Goal: Task Accomplishment & Management: Complete application form

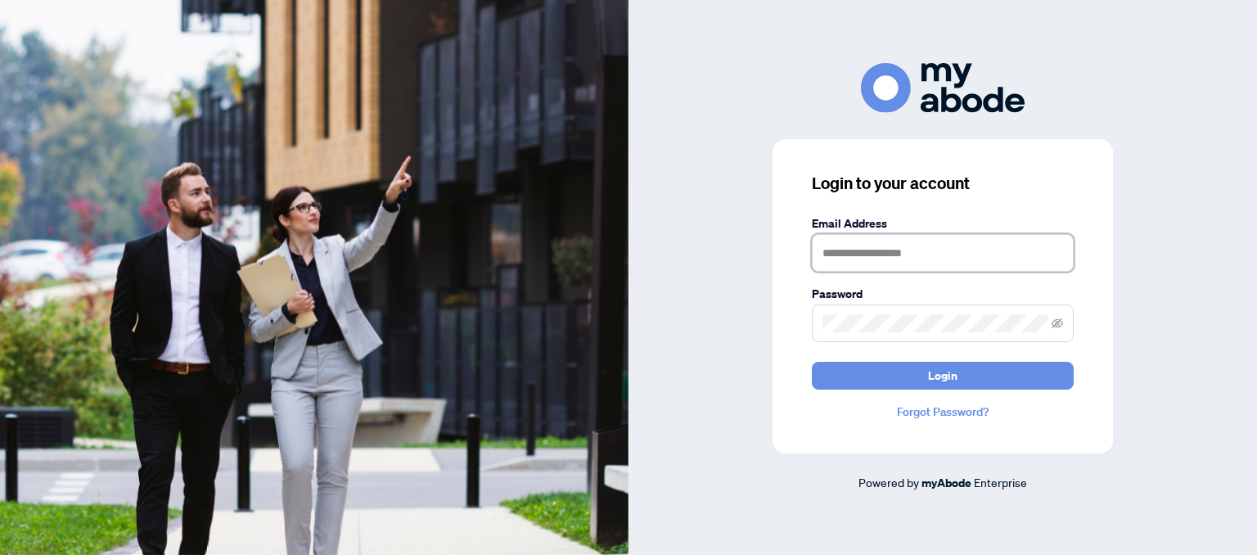
click at [869, 250] on input "text" at bounding box center [943, 253] width 262 height 38
type input "**********"
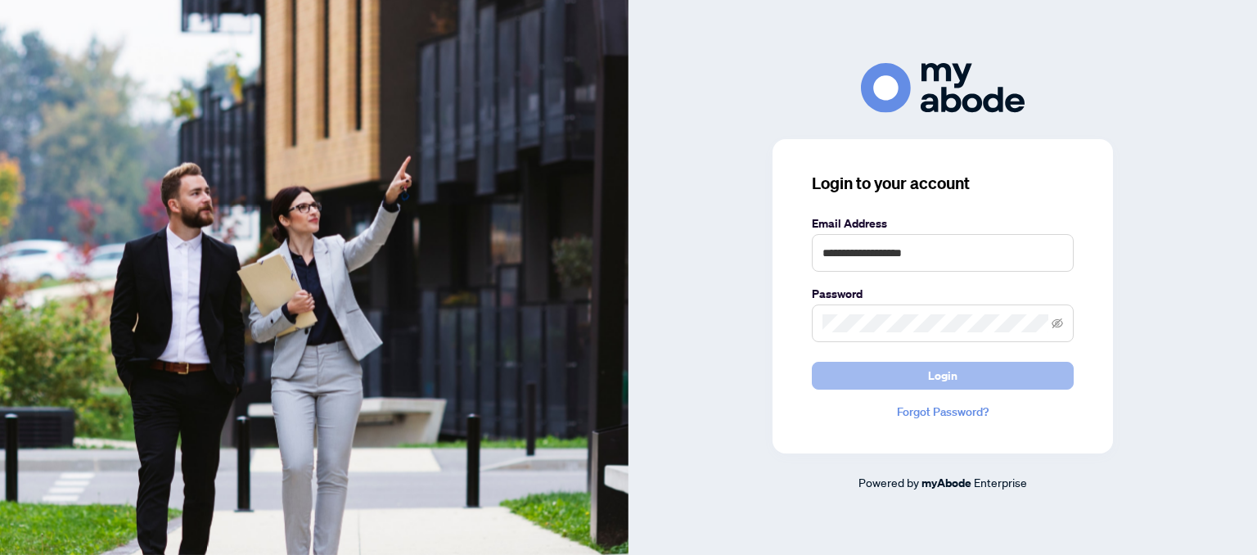
click at [927, 370] on button "Login" at bounding box center [943, 376] width 262 height 28
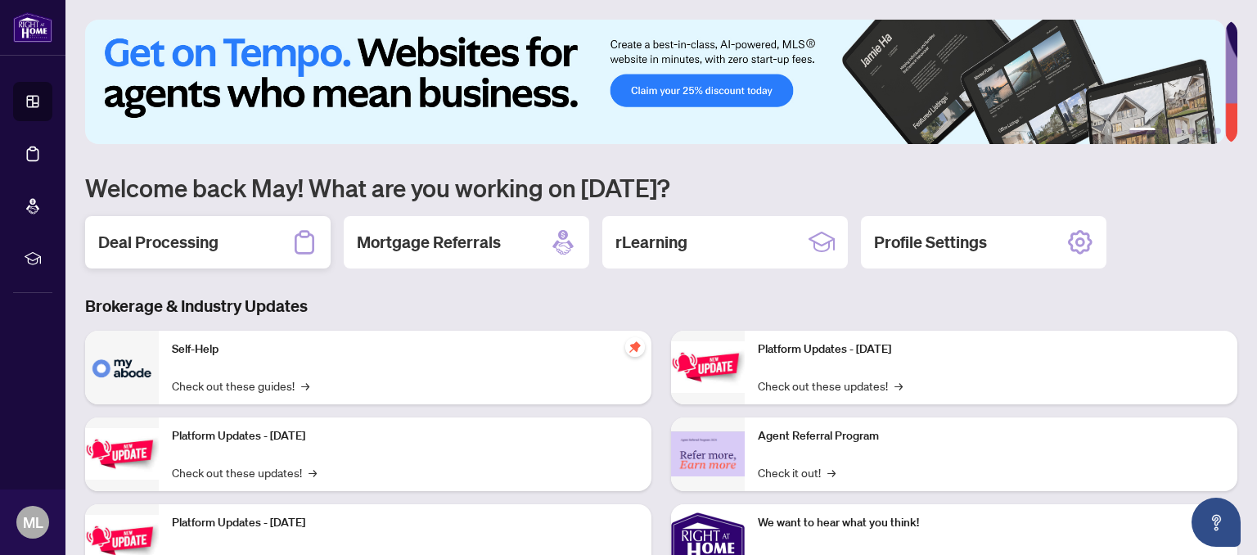
click at [178, 250] on h2 "Deal Processing" at bounding box center [158, 242] width 120 height 23
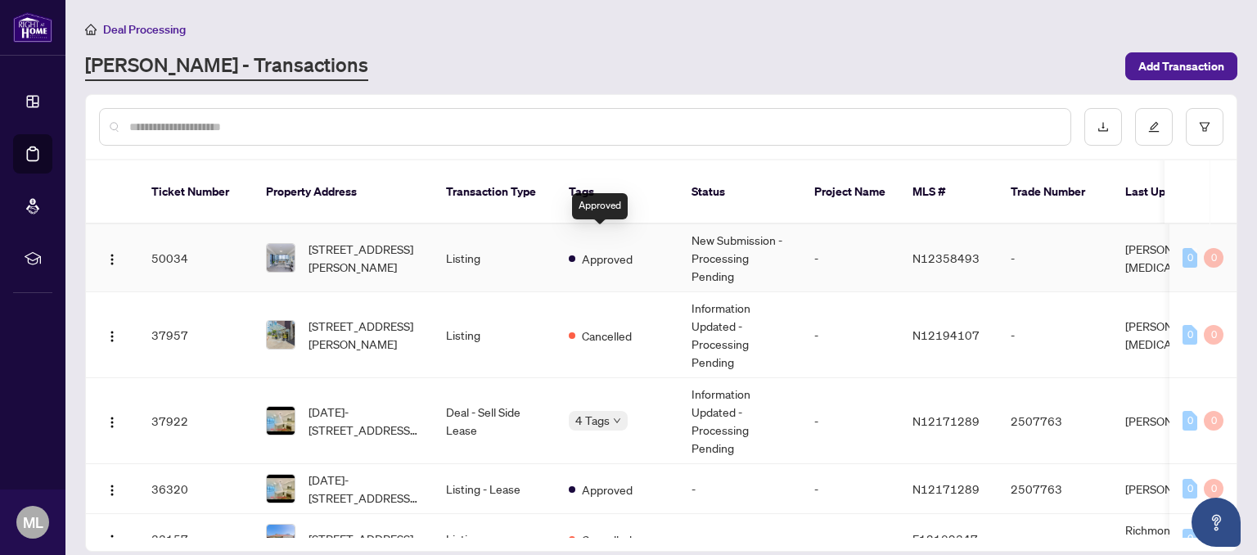
click at [583, 250] on span "Approved" at bounding box center [607, 259] width 51 height 18
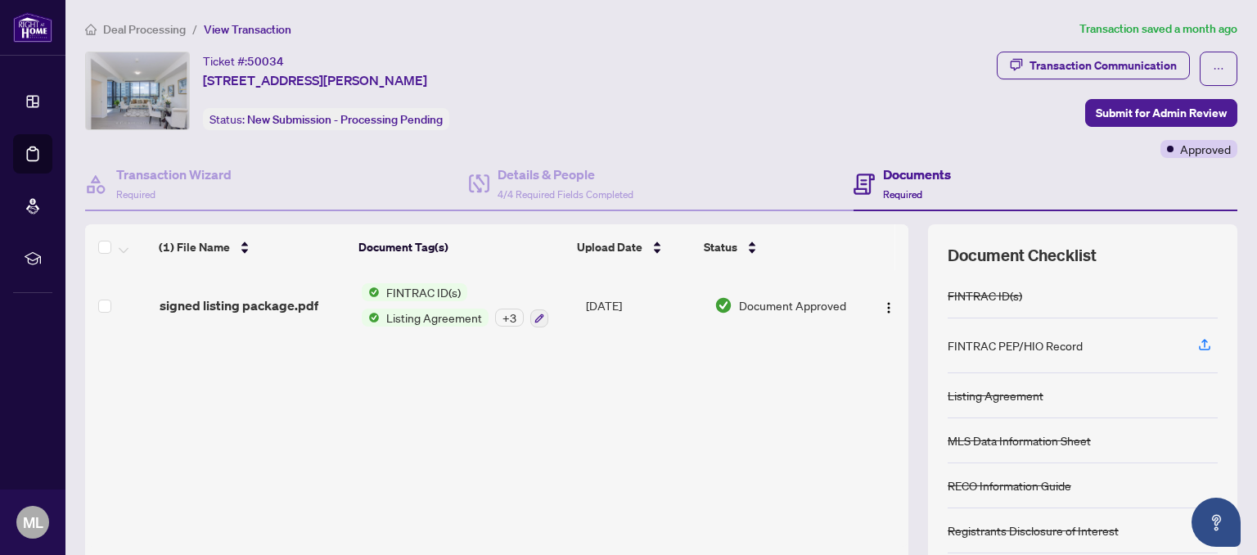
scroll to position [130, 0]
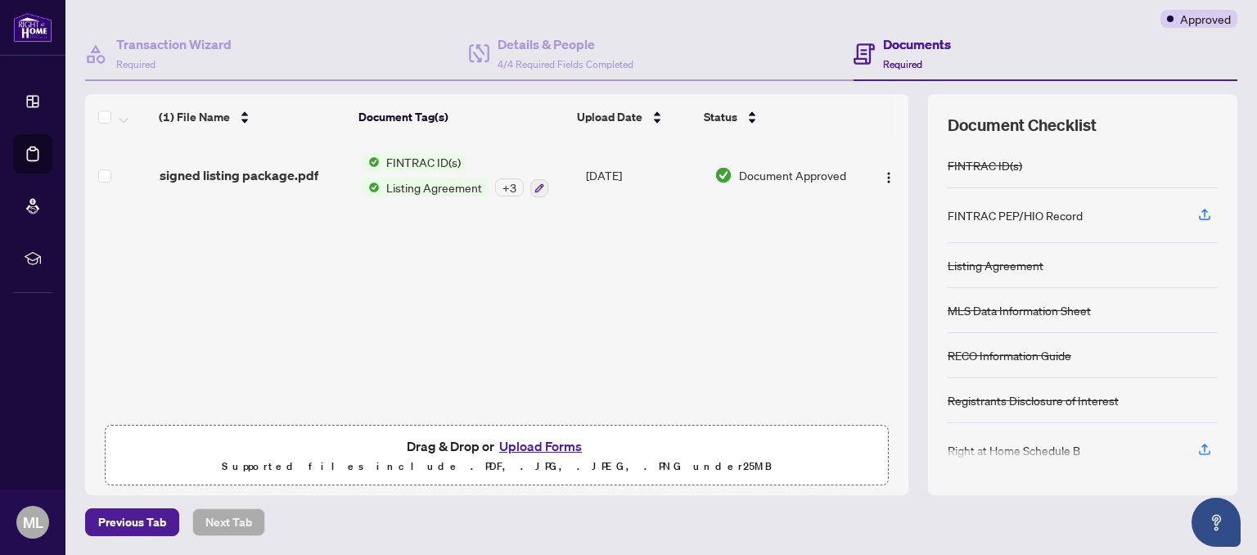
click at [543, 446] on button "Upload Forms" at bounding box center [540, 445] width 92 height 21
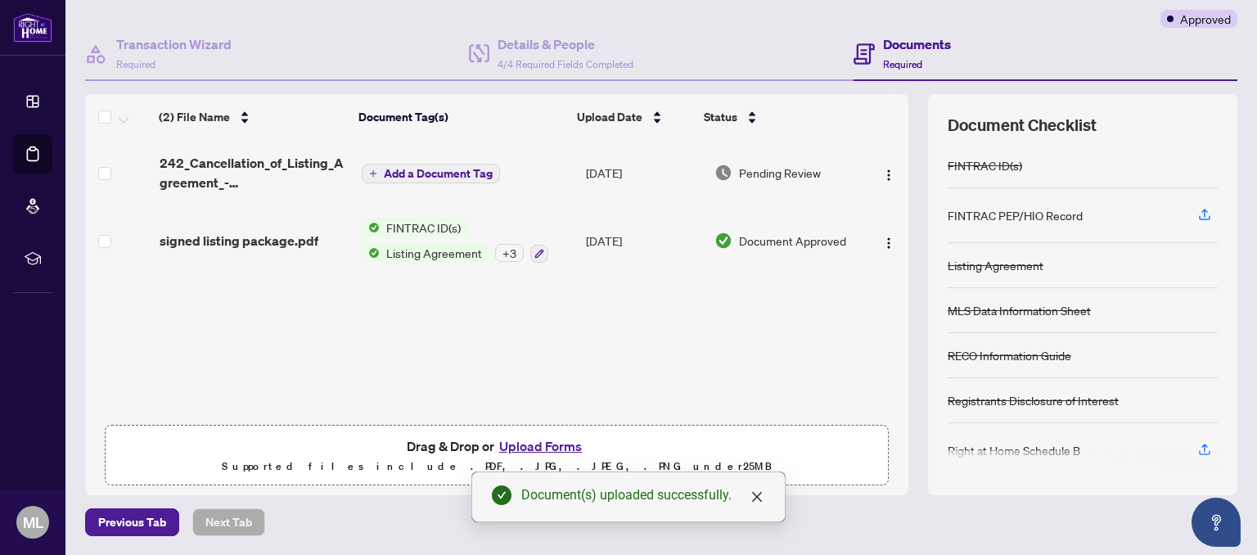
click at [435, 168] on span "Add a Document Tag" at bounding box center [438, 173] width 109 height 11
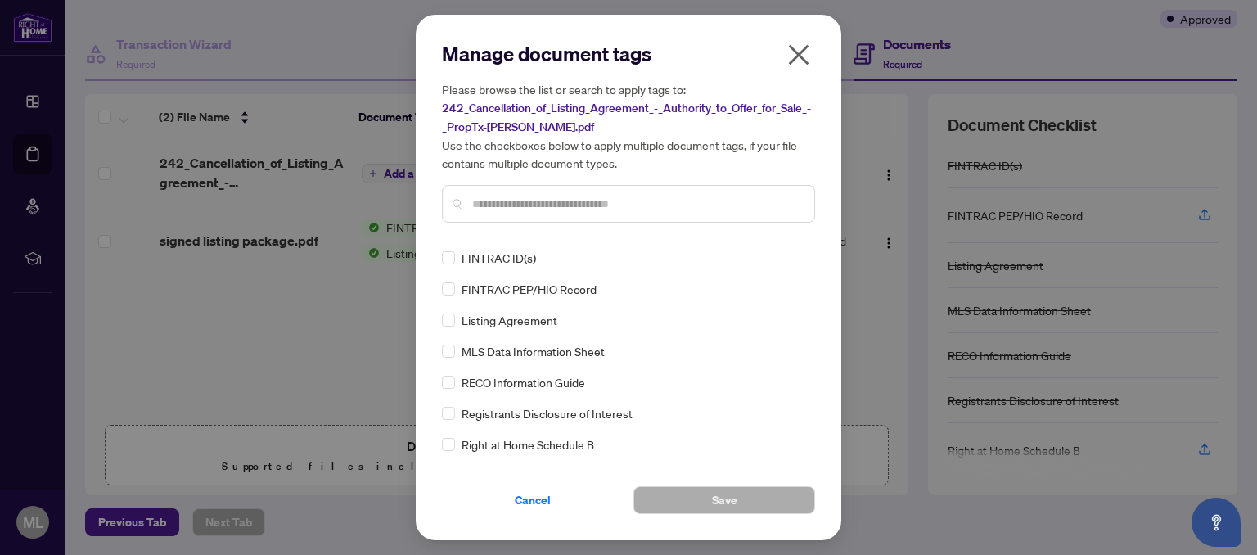
click at [501, 196] on input "text" at bounding box center [636, 204] width 329 height 18
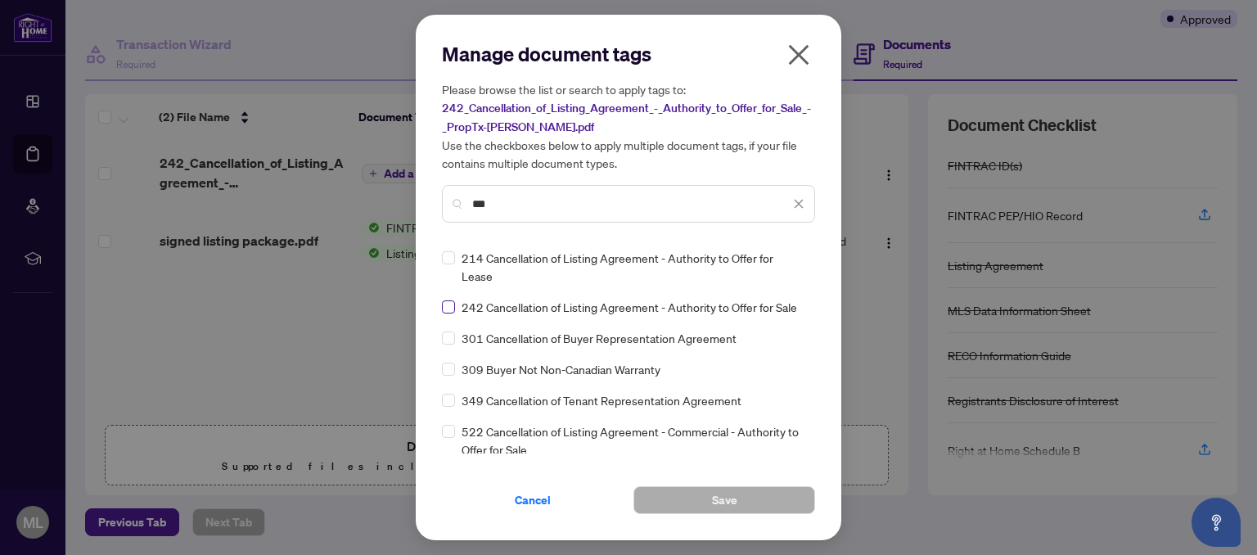
type input "***"
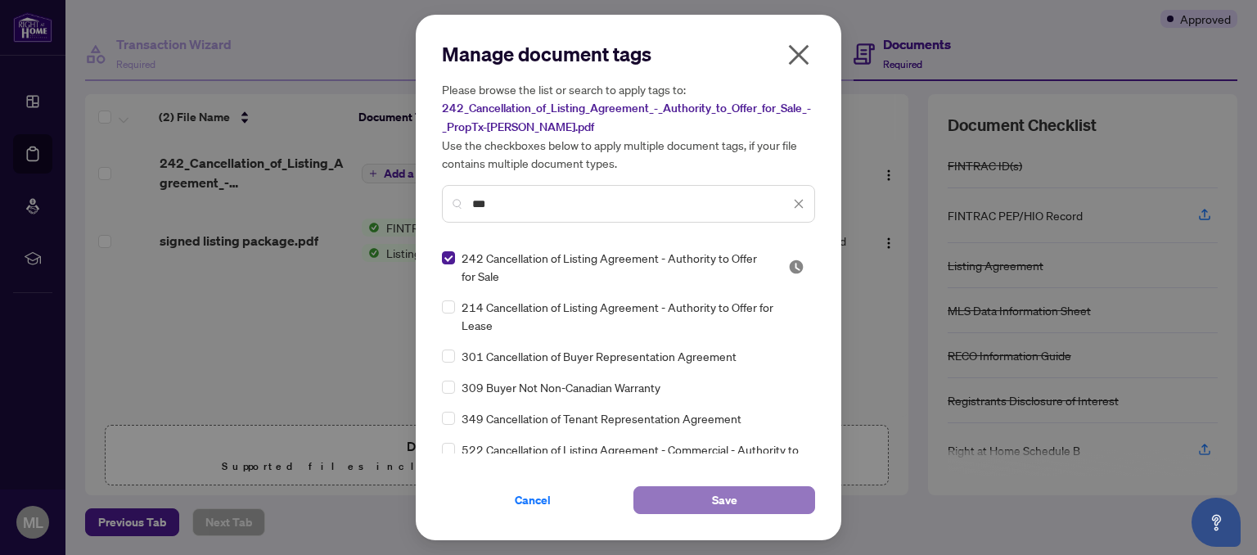
click at [707, 492] on button "Save" at bounding box center [725, 500] width 182 height 28
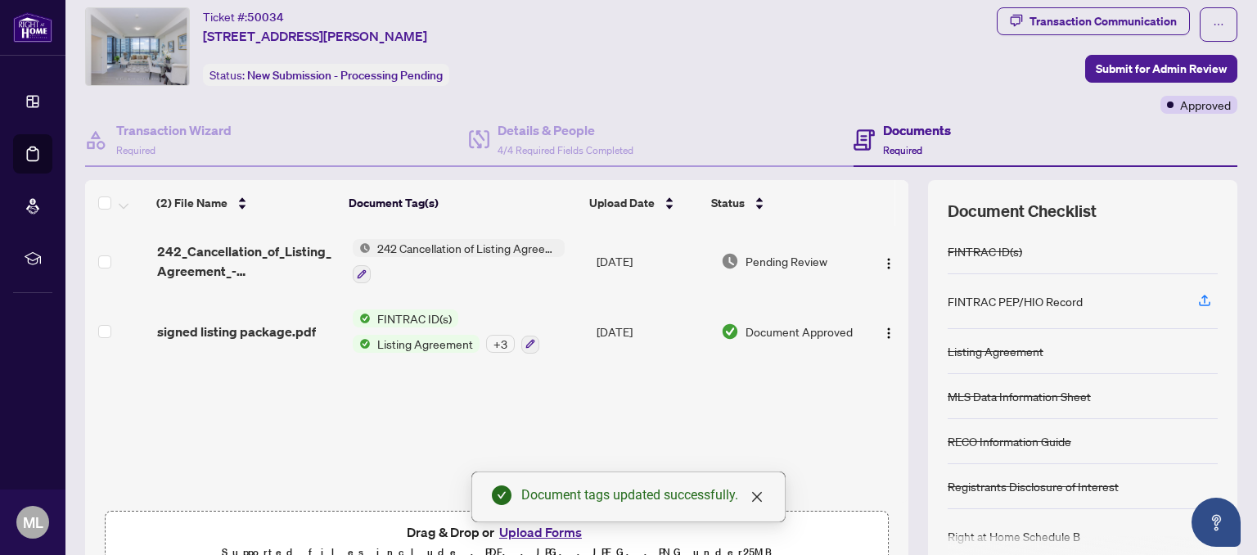
scroll to position [0, 0]
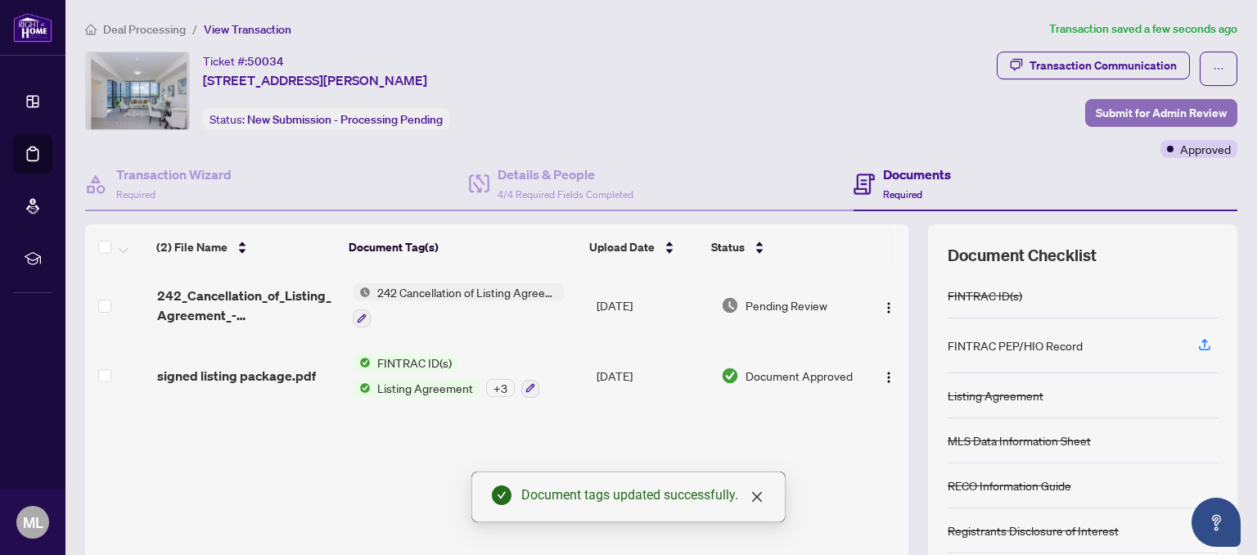
click at [1111, 110] on span "Submit for Admin Review" at bounding box center [1161, 113] width 131 height 26
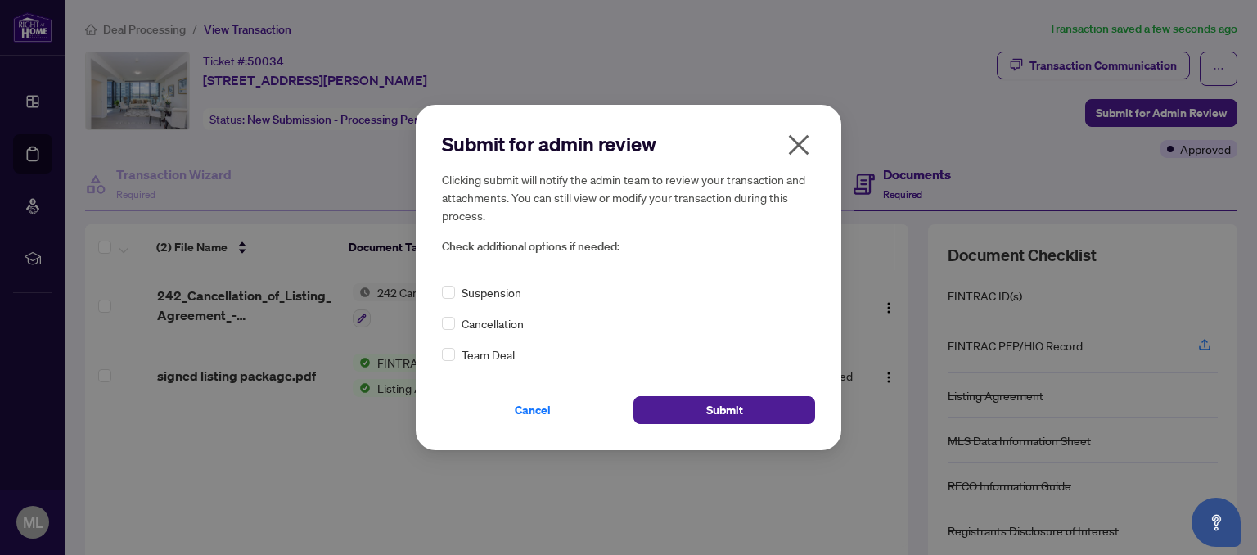
click at [457, 325] on div "Cancellation" at bounding box center [628, 323] width 373 height 18
click at [694, 406] on button "Submit" at bounding box center [725, 410] width 182 height 28
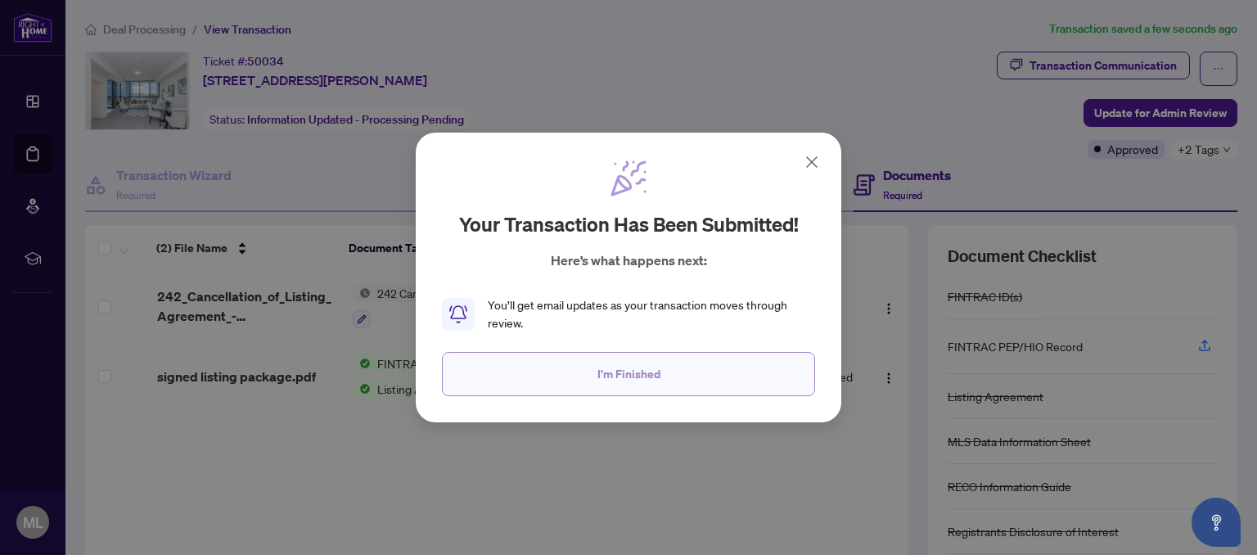
click at [632, 372] on span "I'm Finished" at bounding box center [629, 374] width 63 height 26
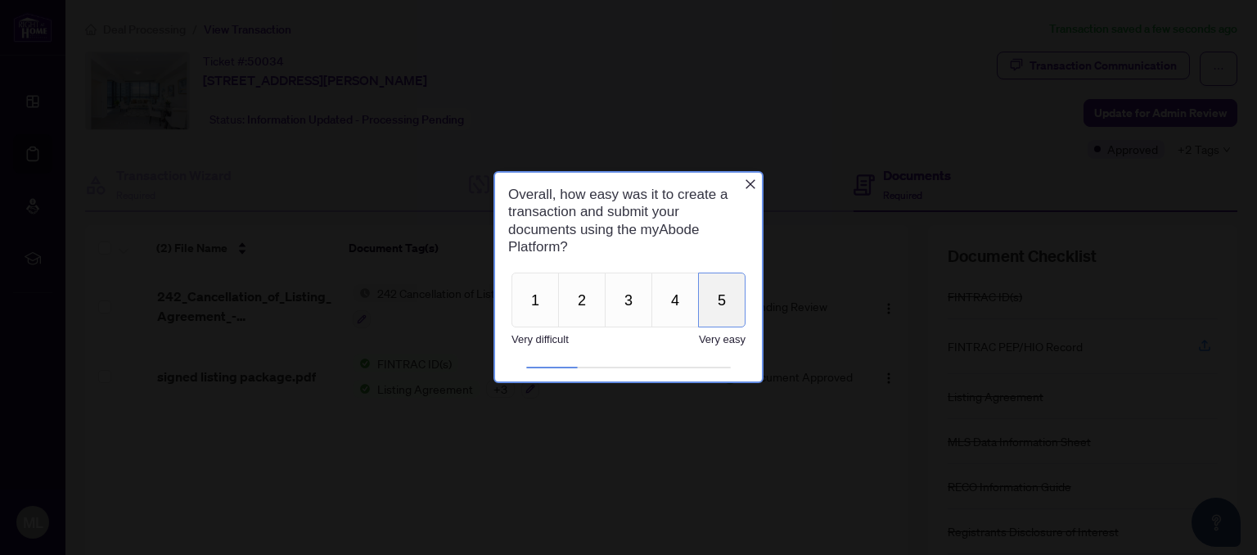
click at [724, 311] on button "5" at bounding box center [721, 300] width 47 height 55
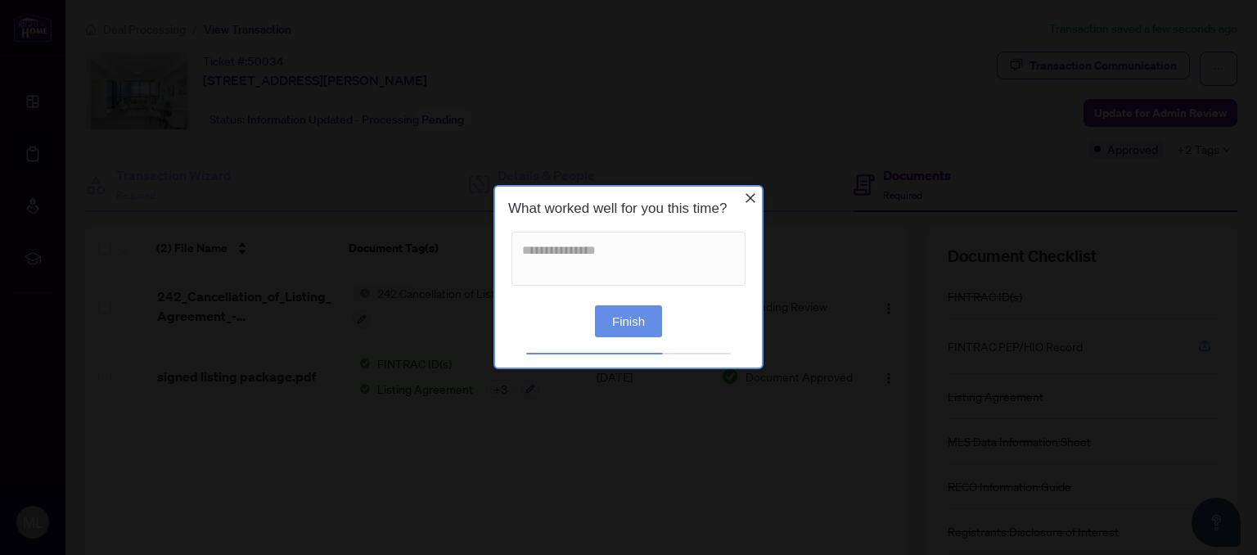
click at [625, 318] on button "Finish" at bounding box center [628, 321] width 67 height 32
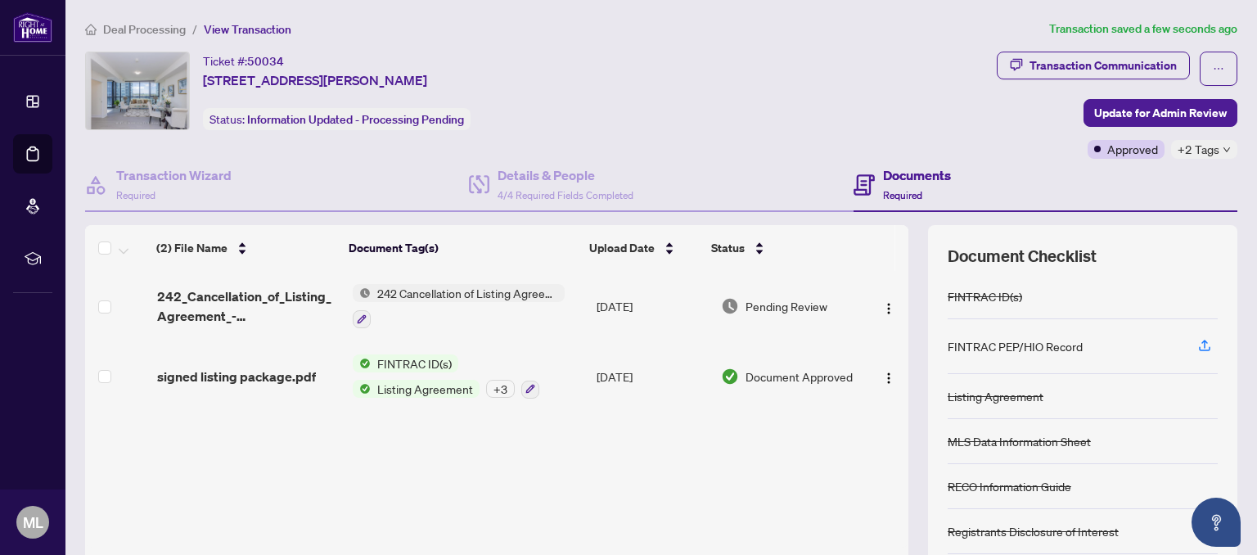
click at [427, 76] on span "[STREET_ADDRESS][PERSON_NAME]" at bounding box center [315, 80] width 224 height 20
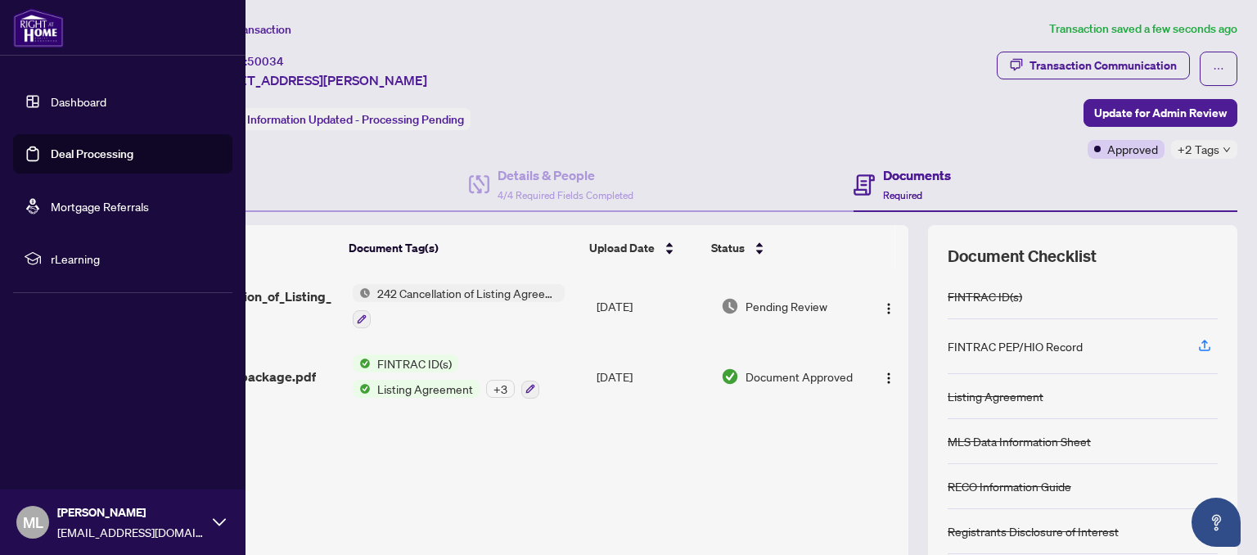
click at [223, 526] on icon at bounding box center [219, 522] width 13 height 13
click at [73, 431] on span "Logout" at bounding box center [65, 425] width 37 height 26
